Goal: Information Seeking & Learning: Learn about a topic

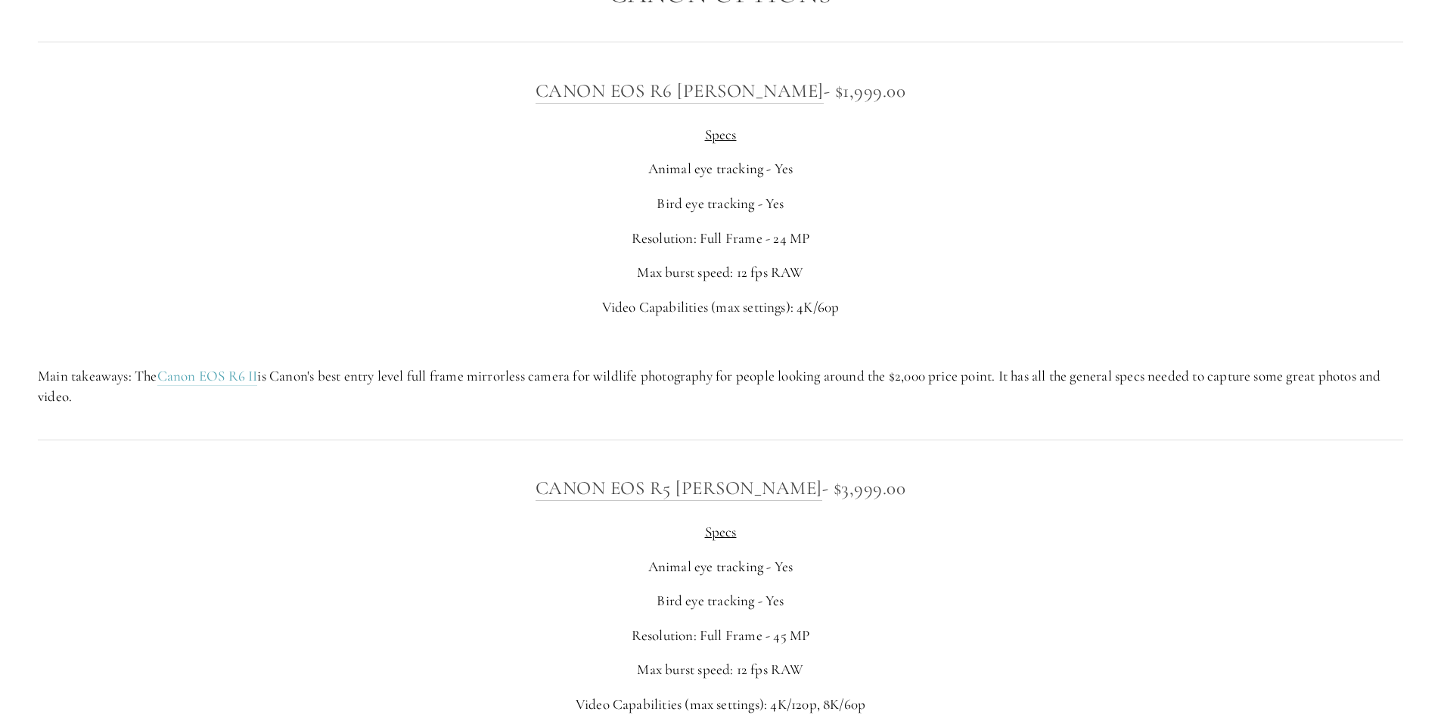
scroll to position [5294, 0]
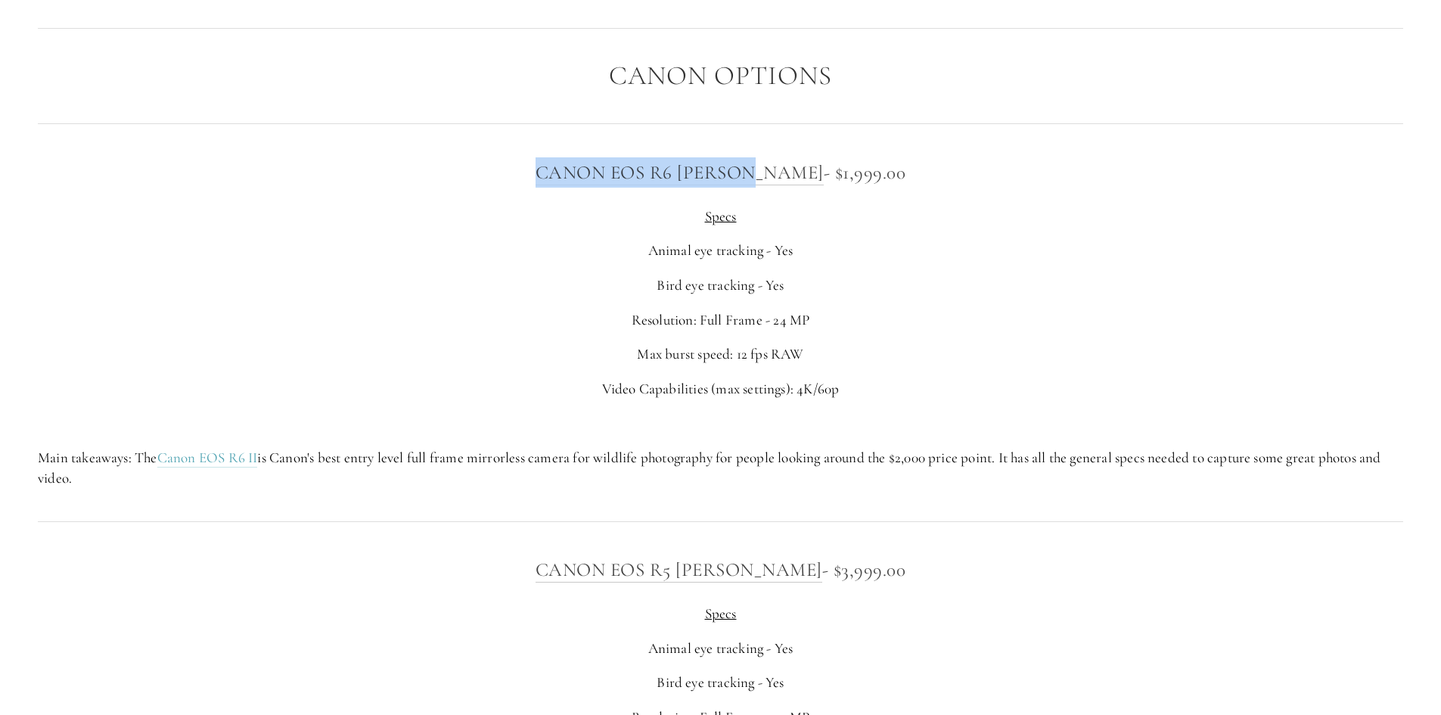
drag, startPoint x: 517, startPoint y: 159, endPoint x: 785, endPoint y: 169, distance: 267.9
click at [785, 169] on h3 "Canon EOS R6 [PERSON_NAME] - $1,999.00" at bounding box center [720, 172] width 1365 height 30
copy link "Canon EOS R6 [PERSON_NAME]"
click at [394, 452] on p "Main takeaways: The Canon EOS R6 II is Canon's best entry level full frame mirr…" at bounding box center [720, 468] width 1365 height 40
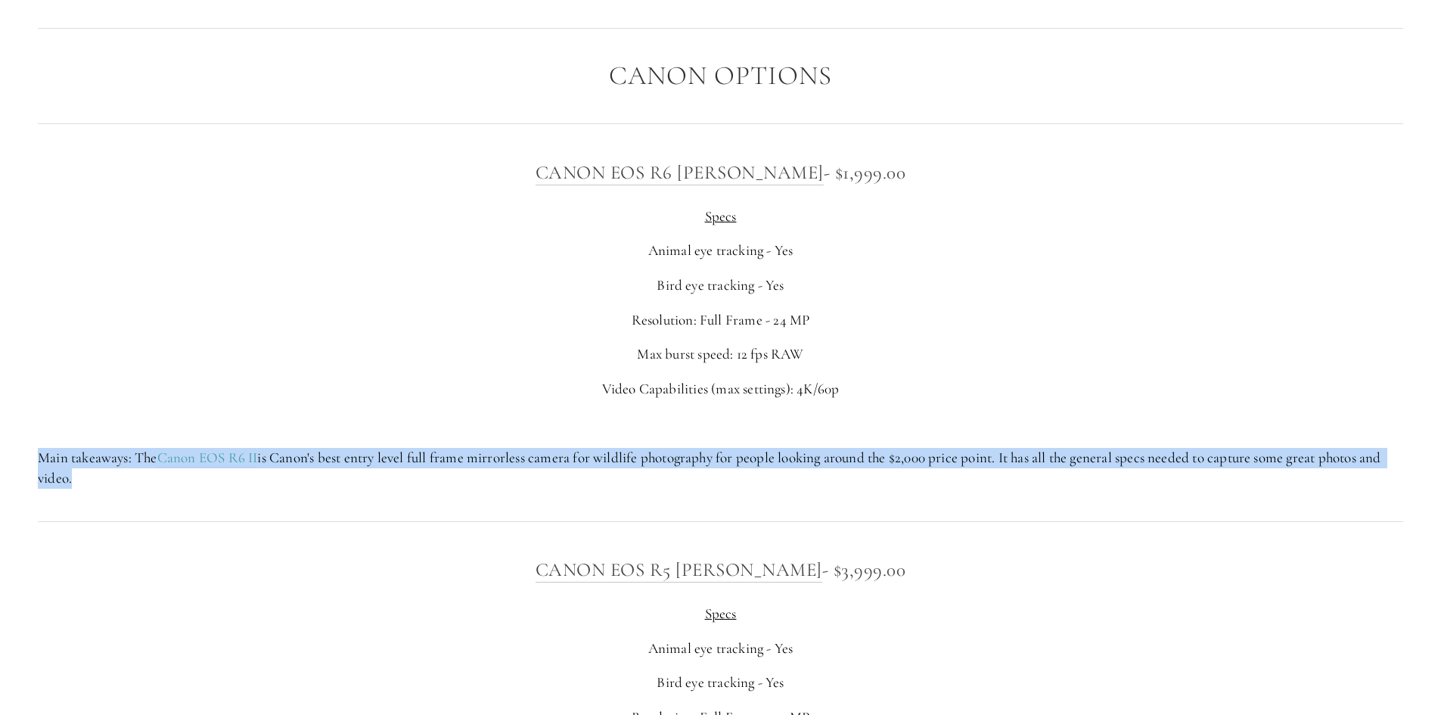
click at [394, 452] on p "Main takeaways: The Canon EOS R6 II is Canon's best entry level full frame mirr…" at bounding box center [720, 468] width 1365 height 40
click at [420, 492] on div "Canon EOS R6 [PERSON_NAME] - $1,999.00 Specs Animal eye tracking - Yes Bird eye…" at bounding box center [720, 322] width 1391 height 356
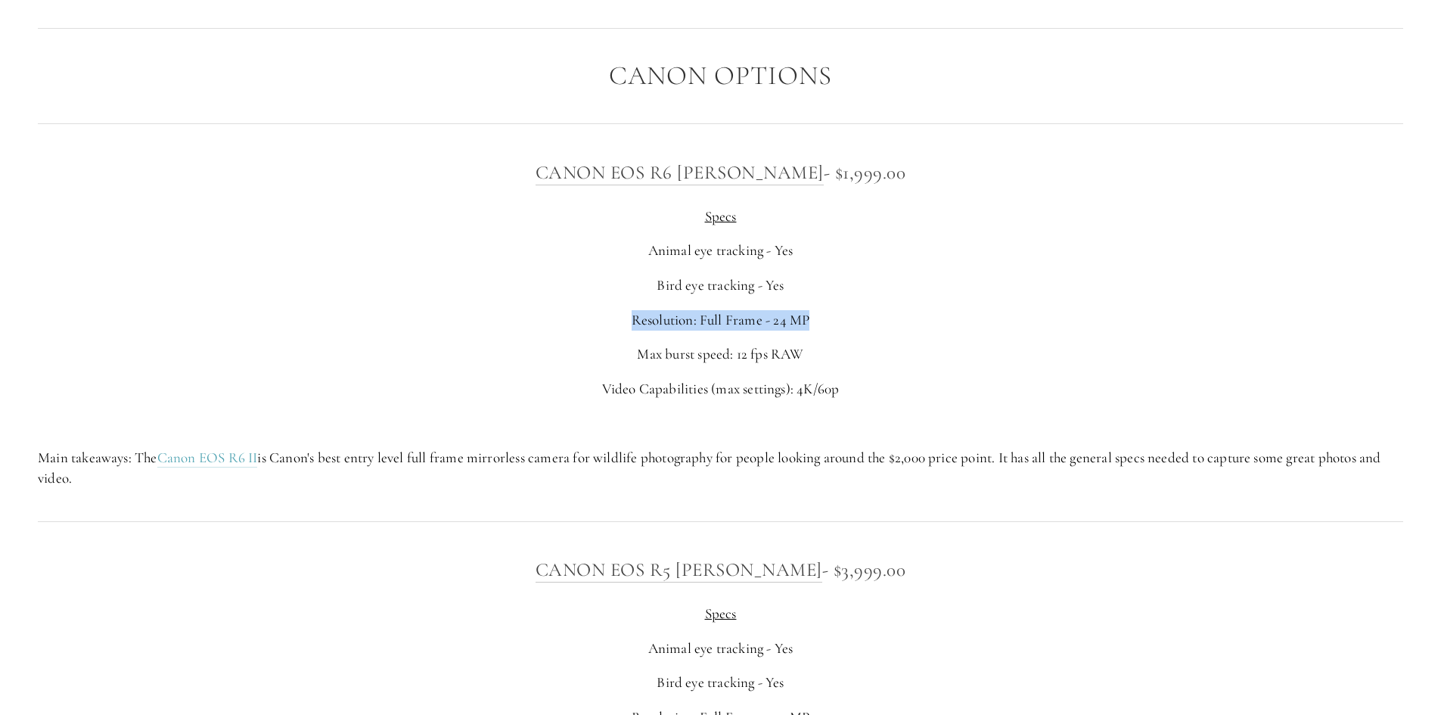
drag, startPoint x: 659, startPoint y: 312, endPoint x: 827, endPoint y: 314, distance: 167.9
click at [827, 314] on p "Resolution: Full Frame - 24 MP" at bounding box center [720, 320] width 1365 height 20
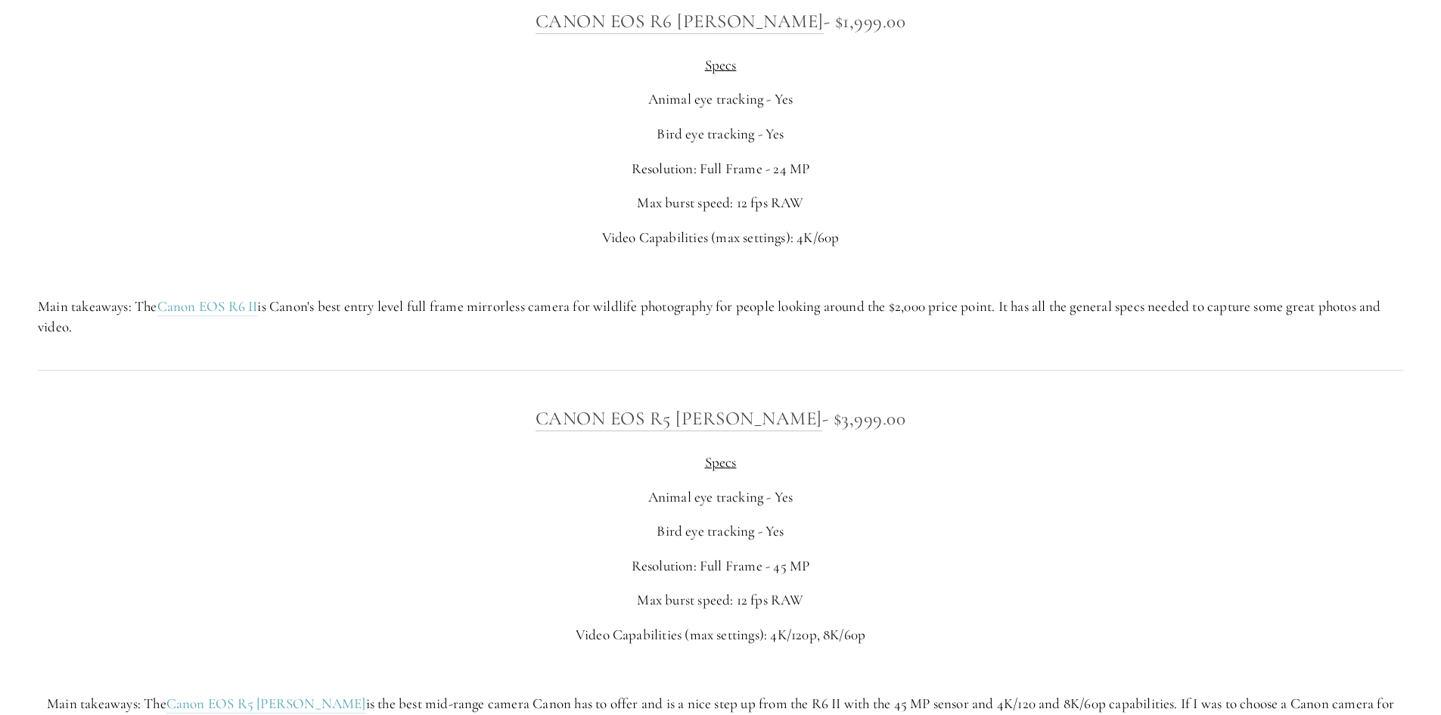
scroll to position [5366, 0]
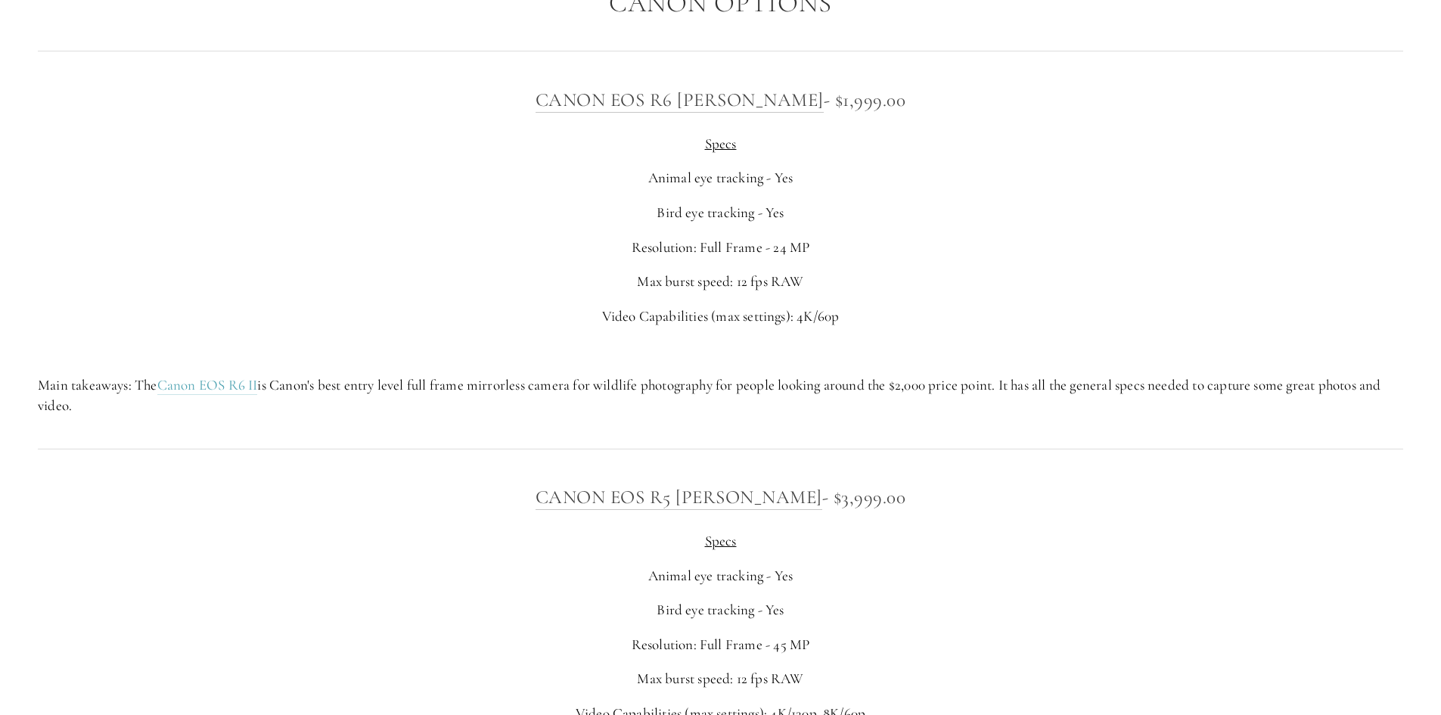
click at [451, 375] on p "Main takeaways: The Canon EOS R6 II is Canon's best entry level full frame mirr…" at bounding box center [720, 395] width 1365 height 40
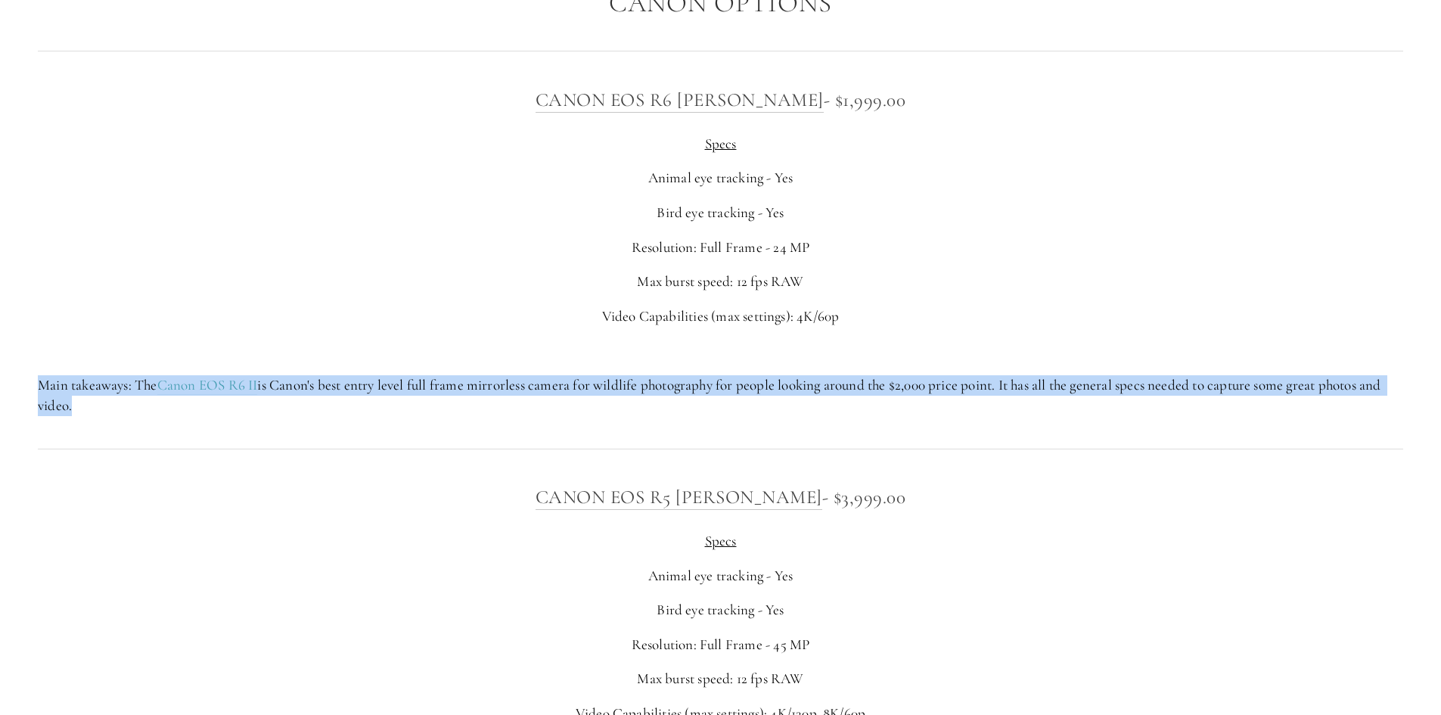
click at [451, 375] on p "Main takeaways: The Canon EOS R6 II is Canon's best entry level full frame mirr…" at bounding box center [720, 395] width 1365 height 40
click at [501, 420] on div "Canon EOS R6 [PERSON_NAME] - $1,999.00 Specs Animal eye tracking - Yes Bird eye…" at bounding box center [720, 250] width 1391 height 356
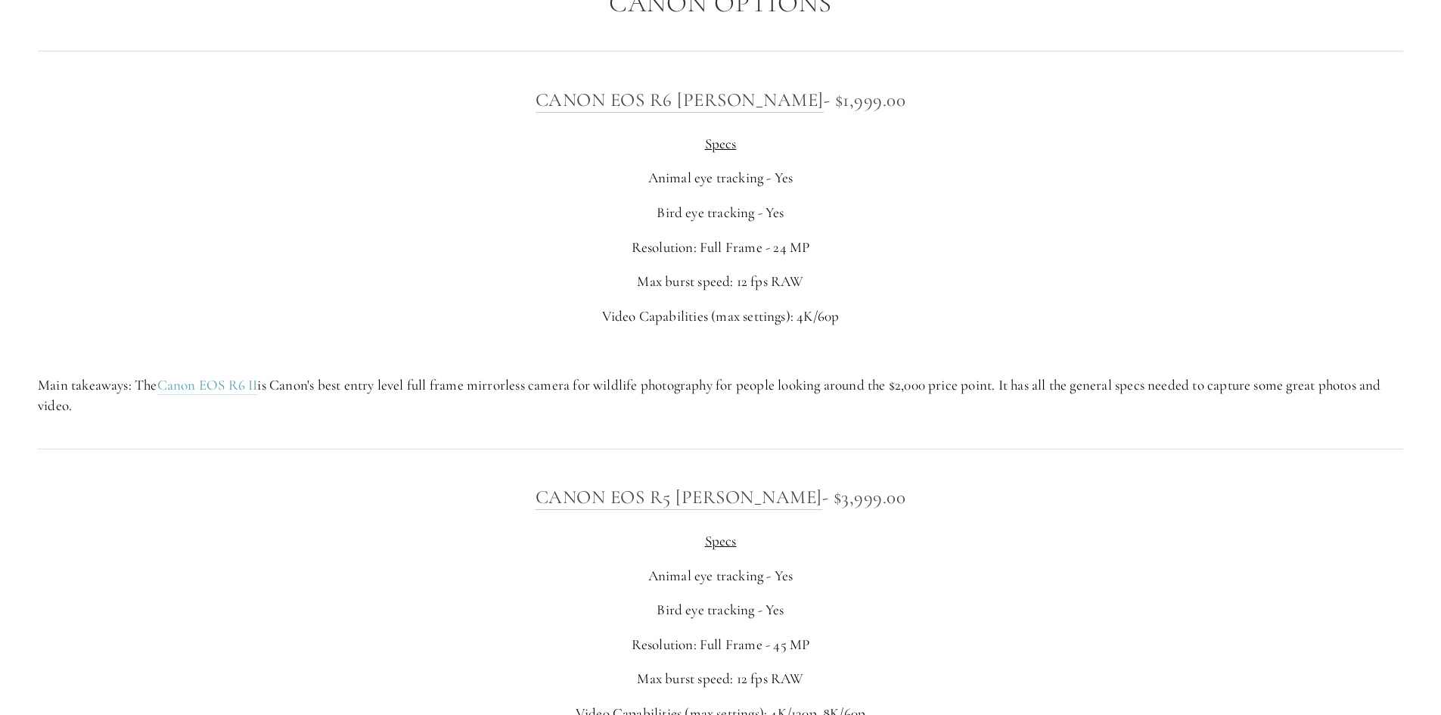
drag, startPoint x: 397, startPoint y: 382, endPoint x: 507, endPoint y: 408, distance: 112.8
click at [507, 408] on p "Main takeaways: The Canon EOS R6 II is Canon's best entry level full frame mirr…" at bounding box center [720, 395] width 1365 height 40
click at [664, 388] on p "Main takeaways: The Canon EOS R6 II is Canon's best entry level full frame mirr…" at bounding box center [720, 395] width 1365 height 40
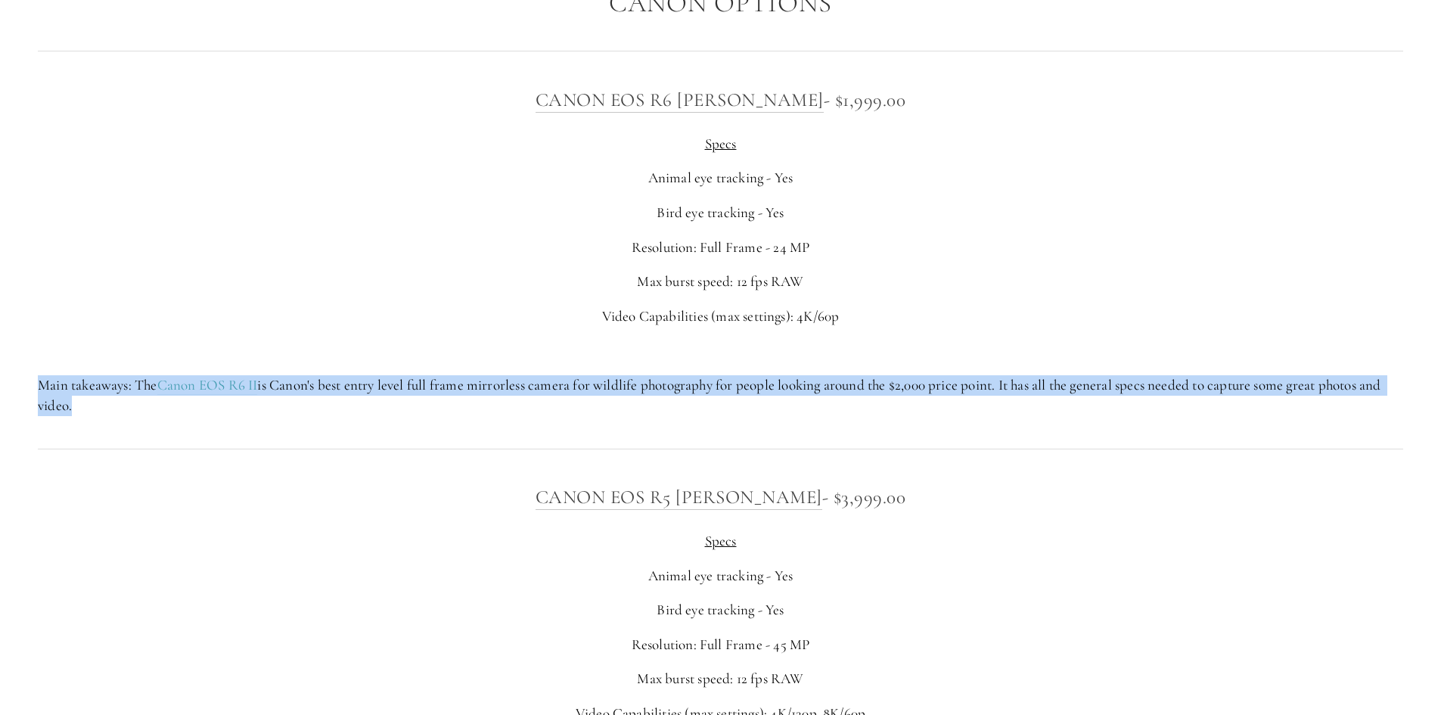
click at [664, 388] on p "Main takeaways: The Canon EOS R6 II is Canon's best entry level full frame mirr…" at bounding box center [720, 395] width 1365 height 40
click at [693, 411] on p "Main takeaways: The Canon EOS R6 II is Canon's best entry level full frame mirr…" at bounding box center [720, 395] width 1365 height 40
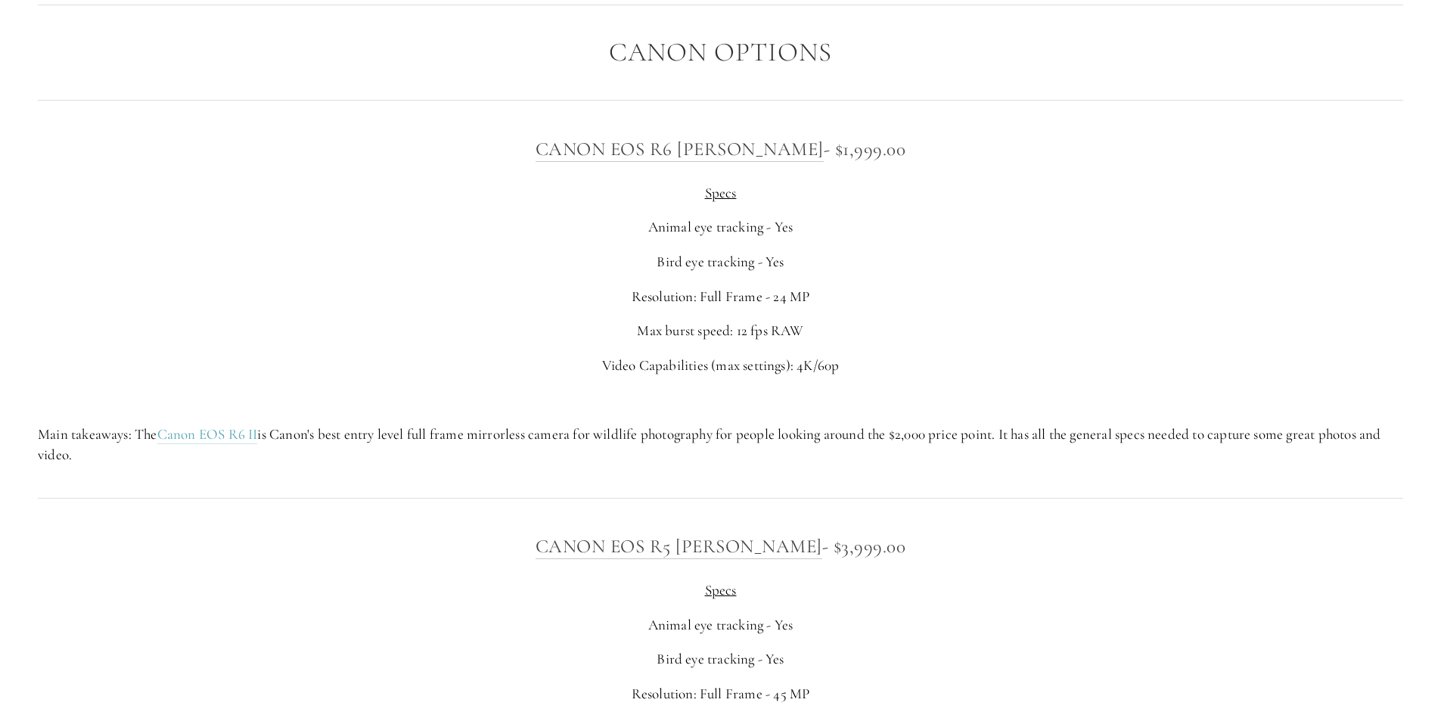
scroll to position [5291, 0]
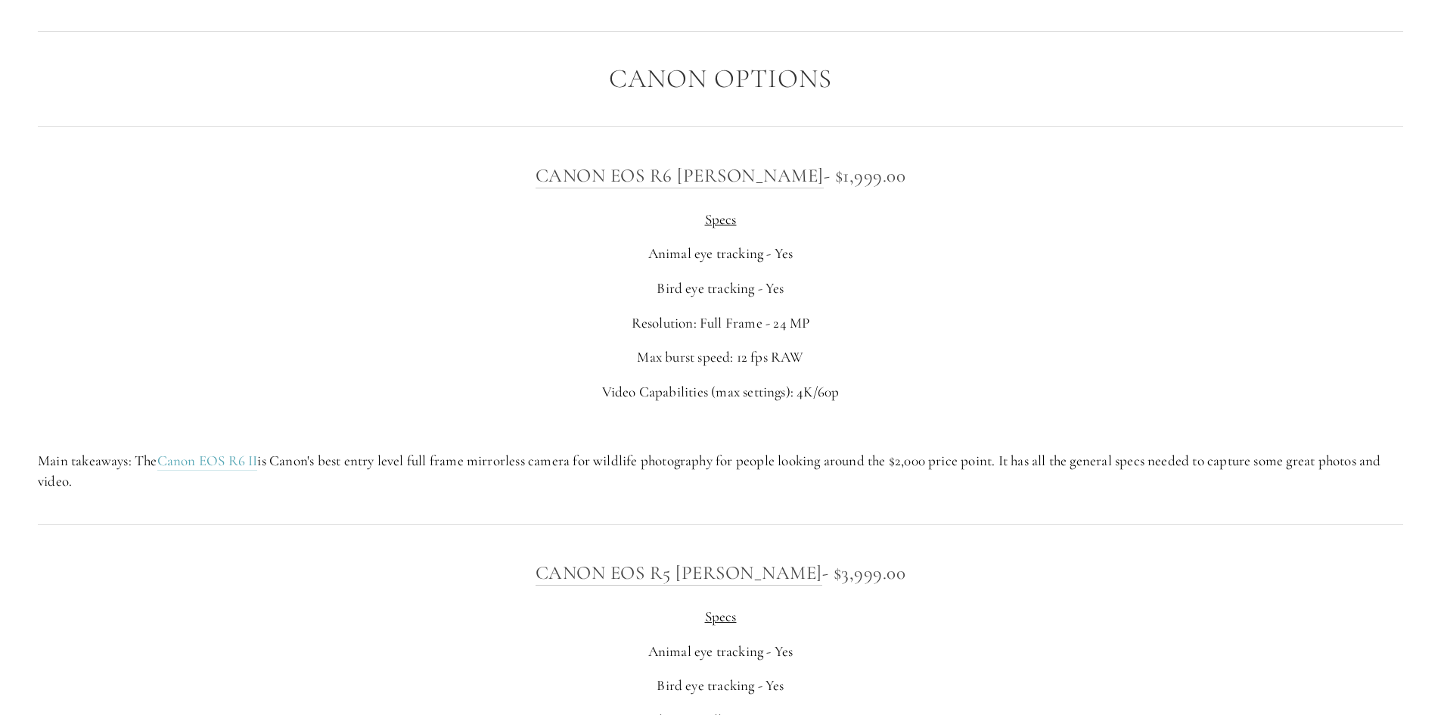
click at [1114, 467] on p "Main takeaways: The Canon EOS R6 II is Canon's best entry level full frame mirr…" at bounding box center [720, 471] width 1365 height 40
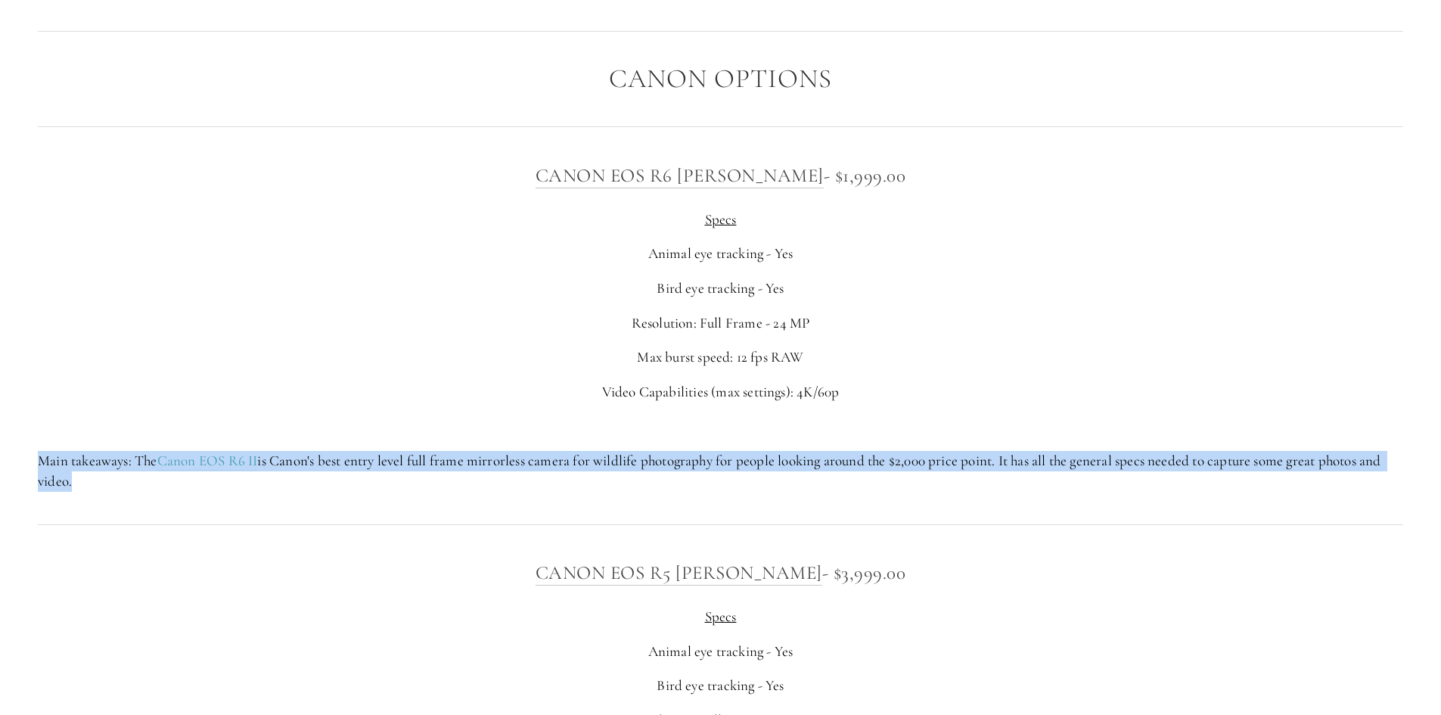
click at [1114, 467] on p "Main takeaways: The Canon EOS R6 II is Canon's best entry level full frame mirr…" at bounding box center [720, 471] width 1365 height 40
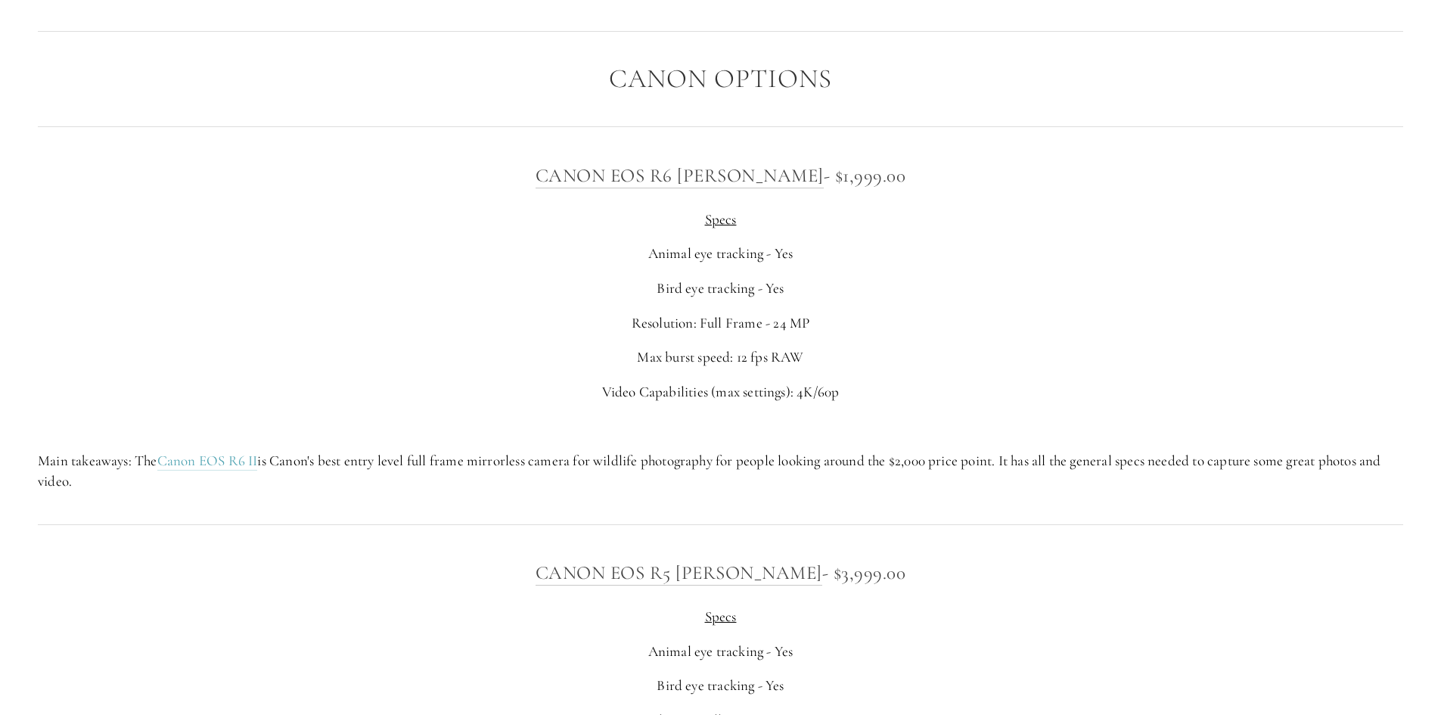
click at [1100, 386] on p "Video Capabilities (max settings): 4K/60p" at bounding box center [720, 392] width 1365 height 20
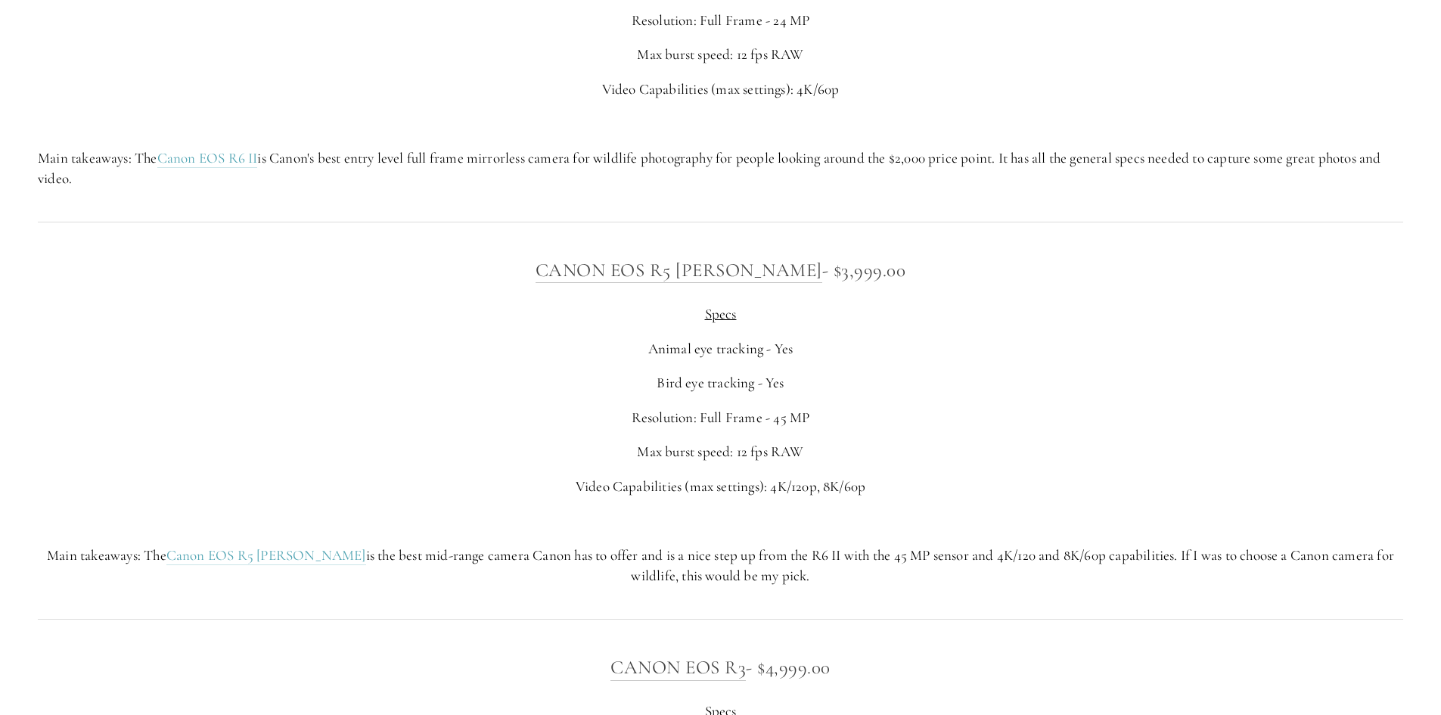
scroll to position [5669, 0]
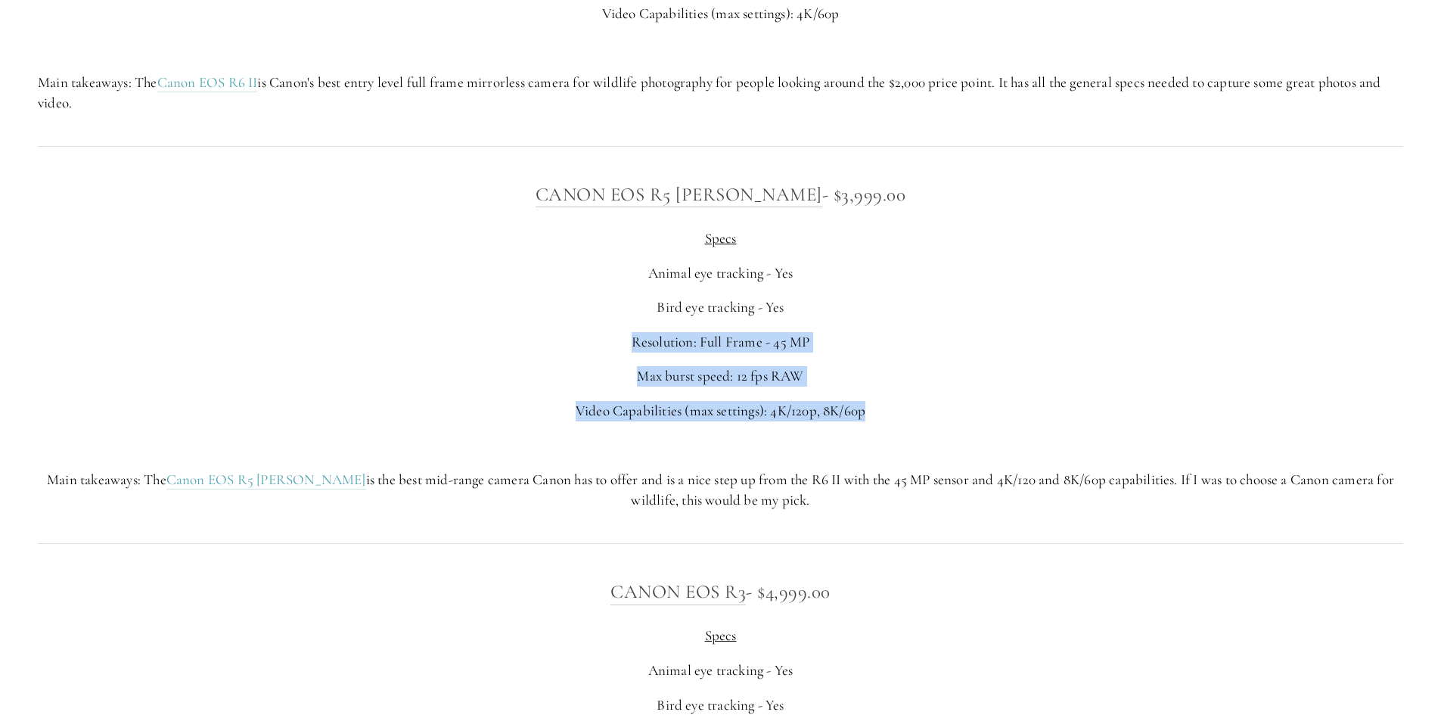
drag, startPoint x: 625, startPoint y: 335, endPoint x: 879, endPoint y: 394, distance: 260.1
click at [879, 394] on div "Canon EOS R5 [PERSON_NAME] - $3,999.00 Specs Animal eye tracking - Yes Bird eye…" at bounding box center [720, 344] width 1365 height 330
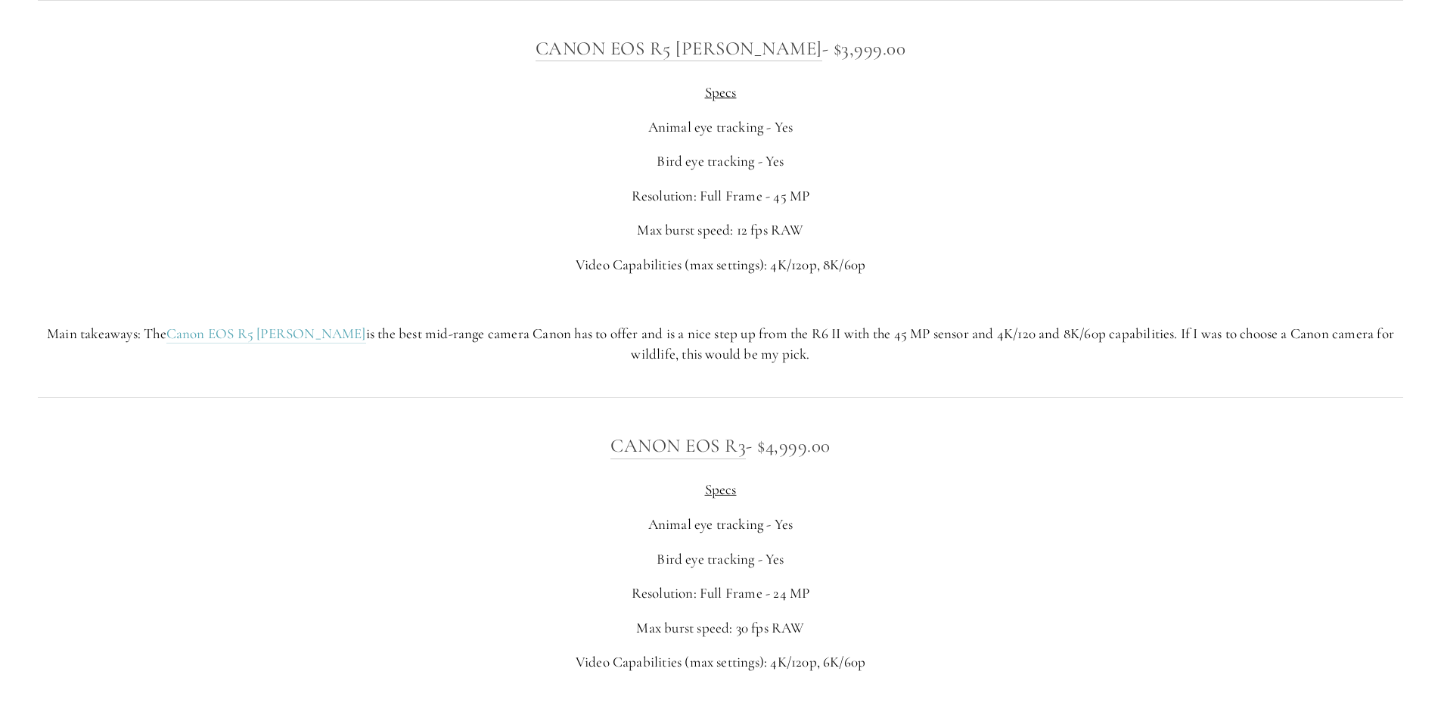
scroll to position [5820, 0]
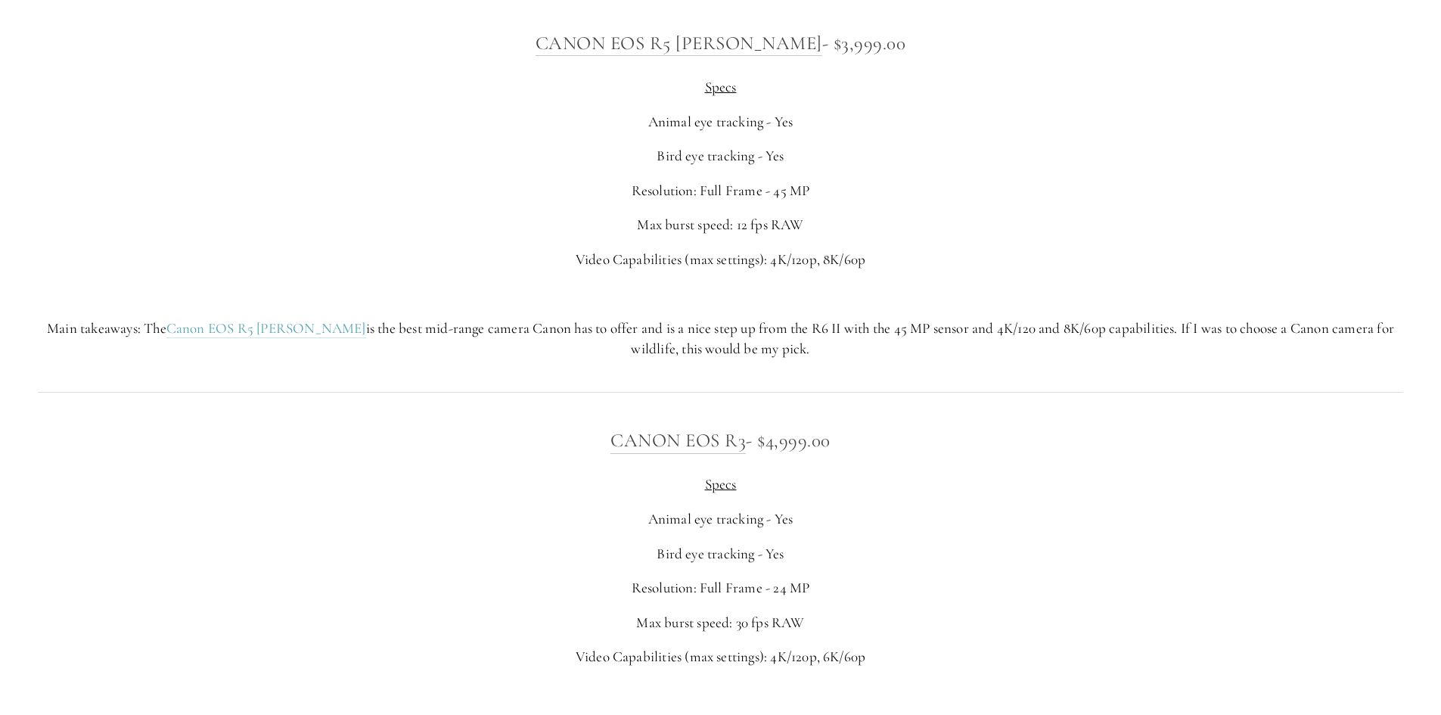
click at [482, 328] on p "Main takeaways: The Canon EOS R5 [PERSON_NAME] is the best mid-range camera Can…" at bounding box center [720, 338] width 1365 height 40
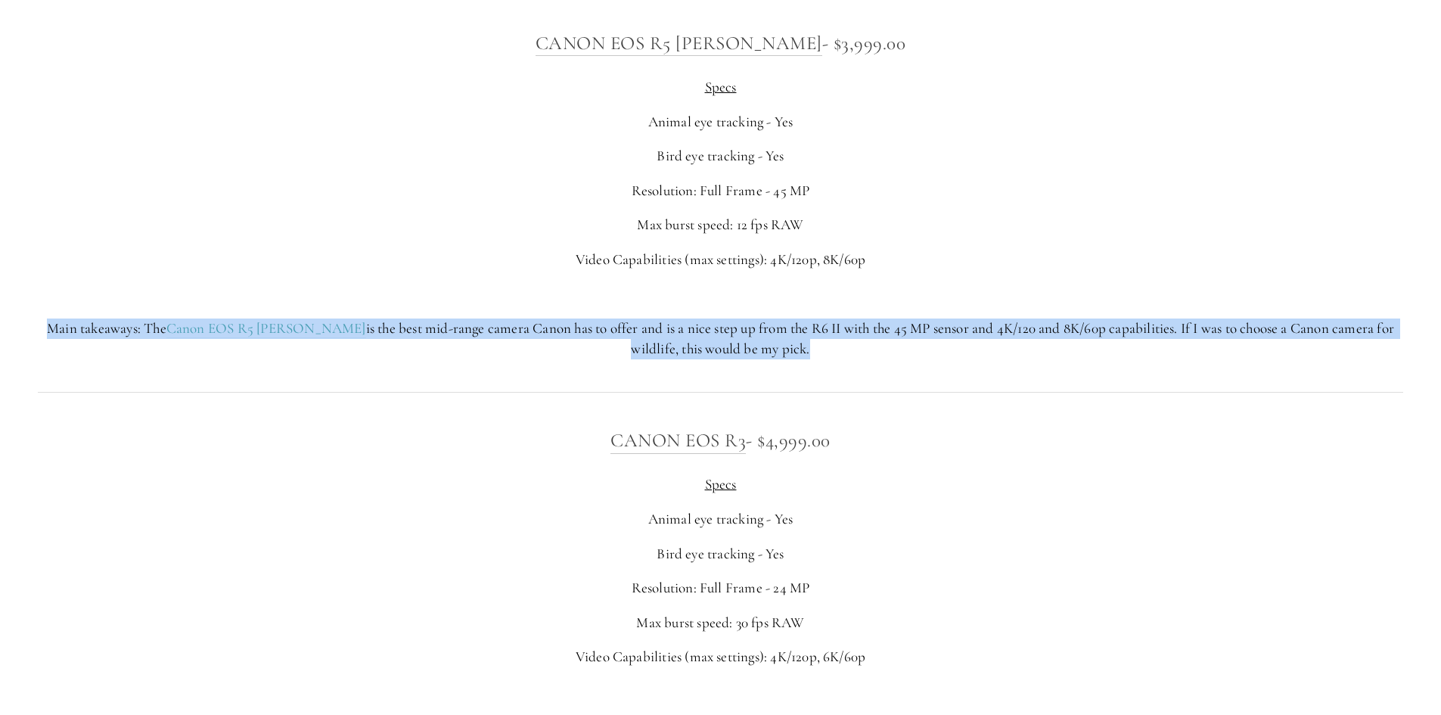
click at [482, 328] on p "Main takeaways: The Canon EOS R5 [PERSON_NAME] is the best mid-range camera Can…" at bounding box center [720, 338] width 1365 height 40
click at [502, 358] on p "Main takeaways: The Canon EOS R5 [PERSON_NAME] is the best mid-range camera Can…" at bounding box center [720, 338] width 1365 height 40
drag, startPoint x: 437, startPoint y: 325, endPoint x: 859, endPoint y: 349, distance: 422.7
click at [859, 349] on p "Main takeaways: The Canon EOS R5 [PERSON_NAME] is the best mid-range camera Can…" at bounding box center [720, 338] width 1365 height 40
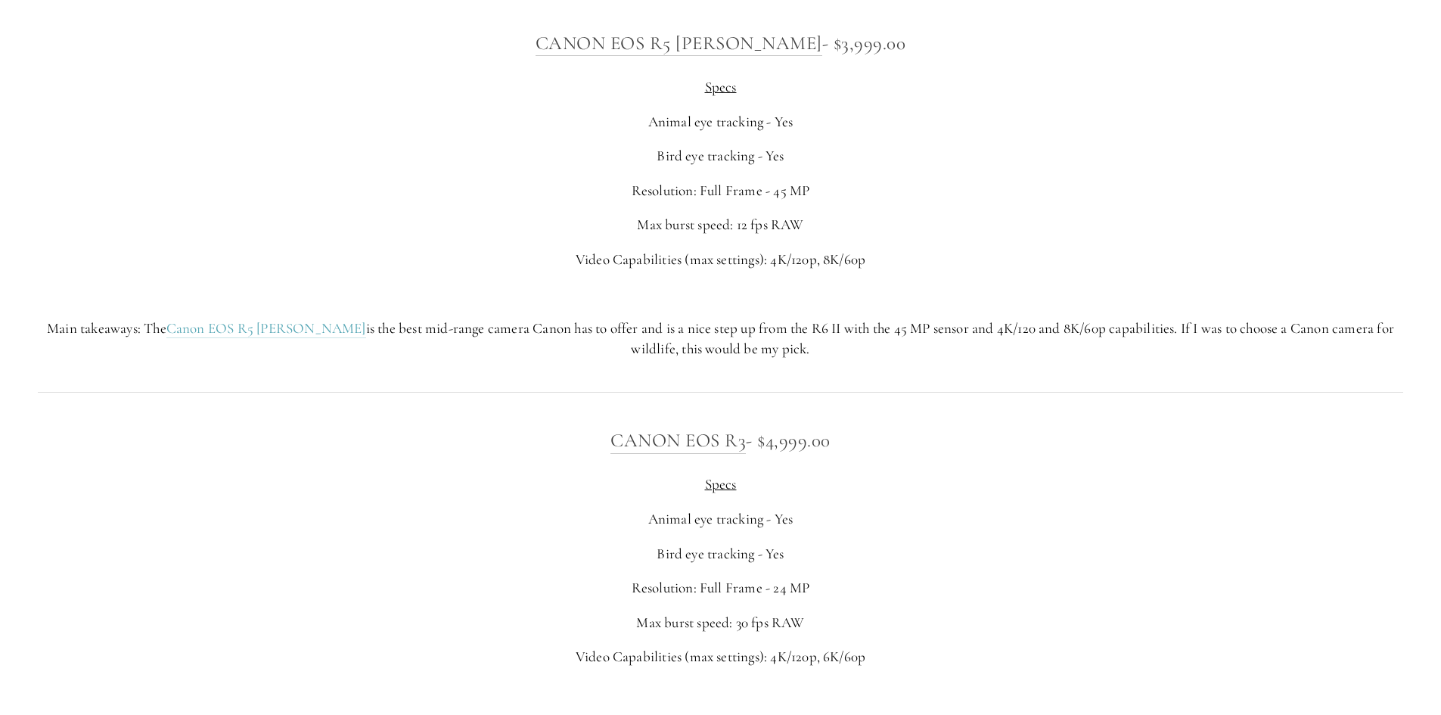
click at [816, 338] on p "Main takeaways: The Canon EOS R5 [PERSON_NAME] is the best mid-range camera Can…" at bounding box center [720, 338] width 1365 height 40
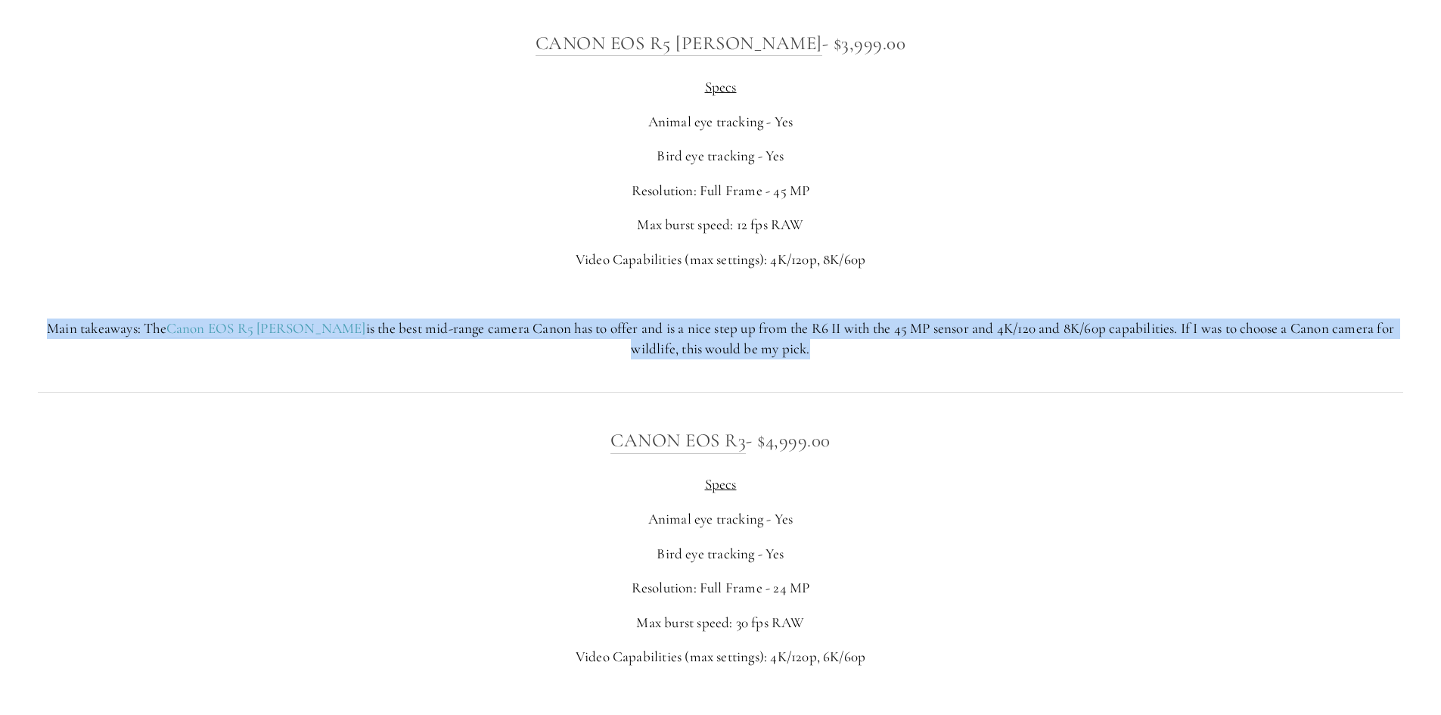
click at [816, 338] on p "Main takeaways: The Canon EOS R5 [PERSON_NAME] is the best mid-range camera Can…" at bounding box center [720, 338] width 1365 height 40
click at [840, 370] on div "Canon EOS R5 [PERSON_NAME] - $3,999.00 Specs Animal eye tracking - Yes Bird eye…" at bounding box center [720, 193] width 1391 height 356
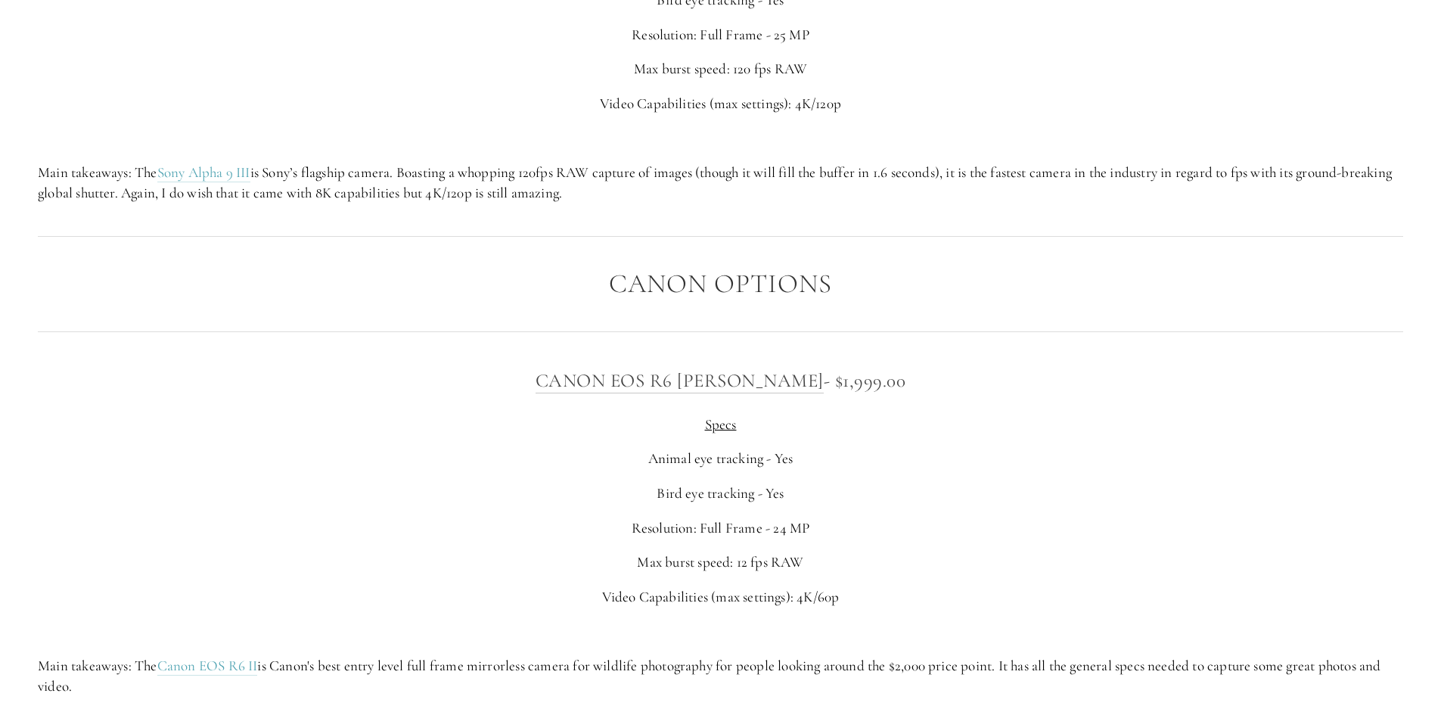
scroll to position [5064, 0]
